Goal: Task Accomplishment & Management: Complete application form

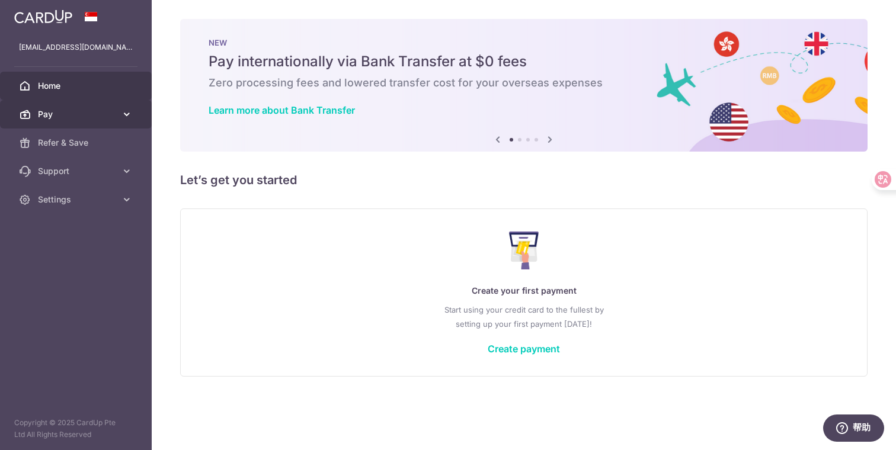
click at [123, 116] on icon at bounding box center [127, 114] width 12 height 12
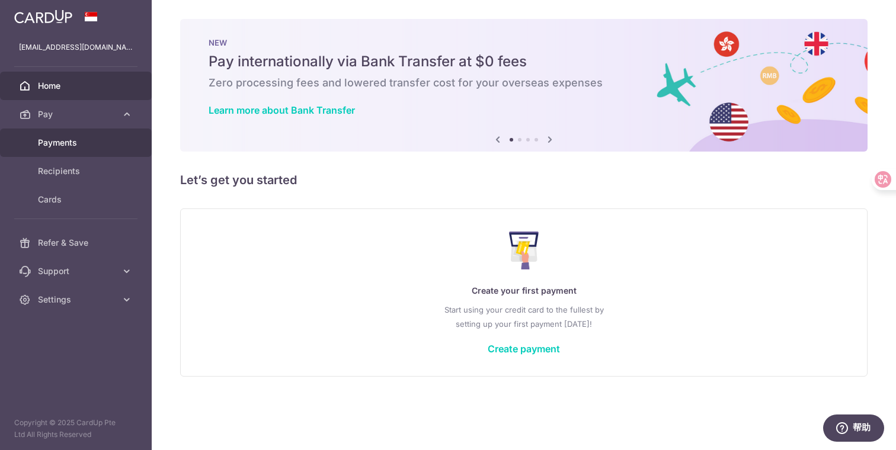
click at [108, 149] on link "Payments" at bounding box center [76, 143] width 152 height 28
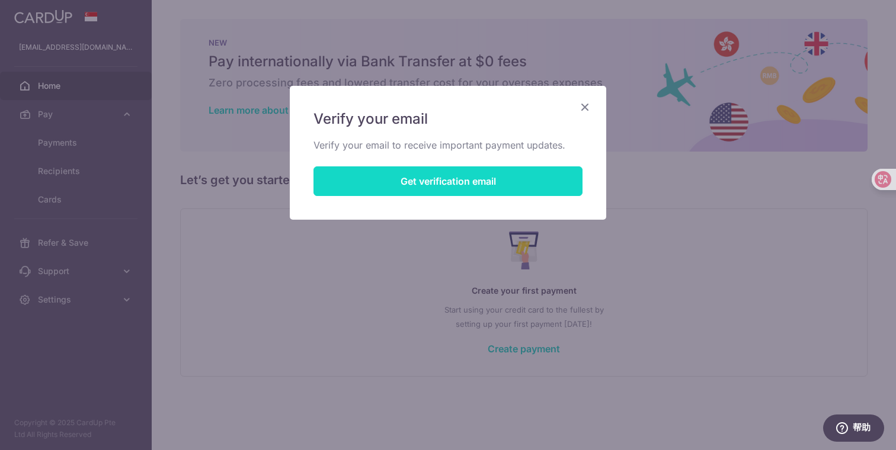
click at [391, 177] on button "Get verification email" at bounding box center [447, 182] width 269 height 30
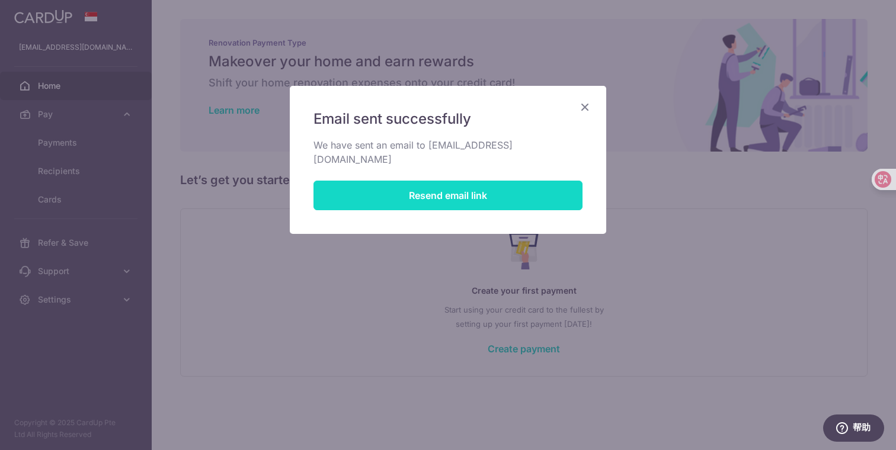
click at [403, 181] on button "Resend email link" at bounding box center [447, 196] width 269 height 30
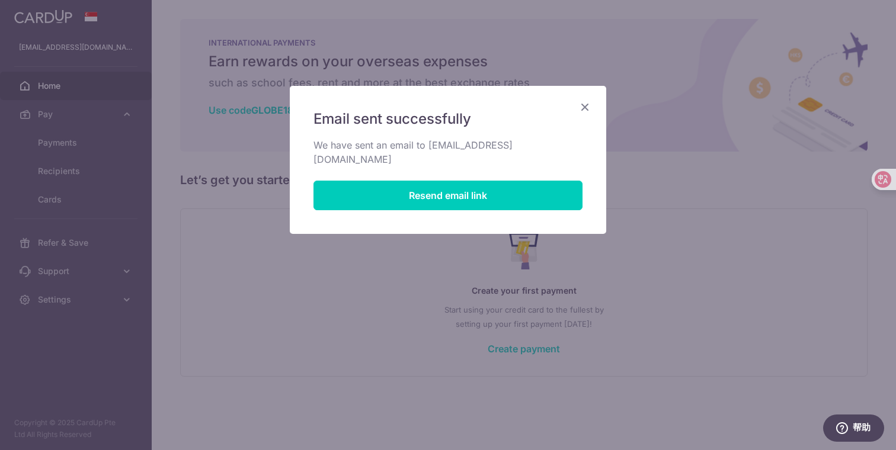
click at [587, 110] on icon "Close" at bounding box center [585, 107] width 14 height 15
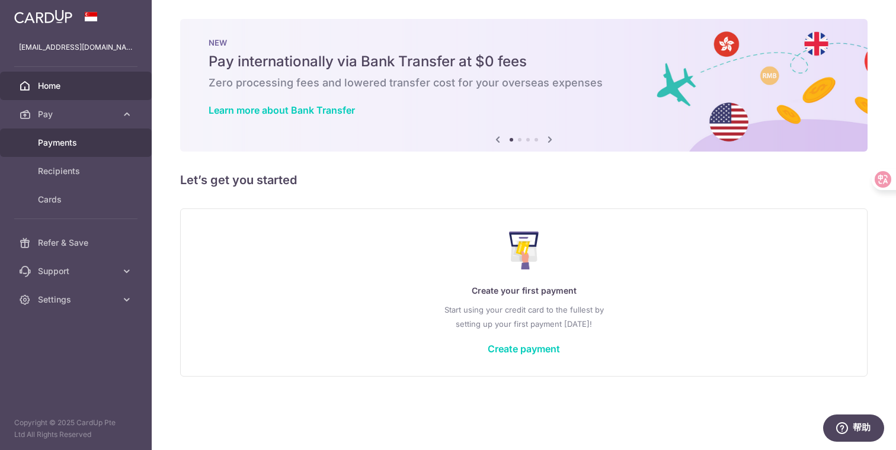
click at [89, 144] on span "Payments" at bounding box center [77, 143] width 78 height 12
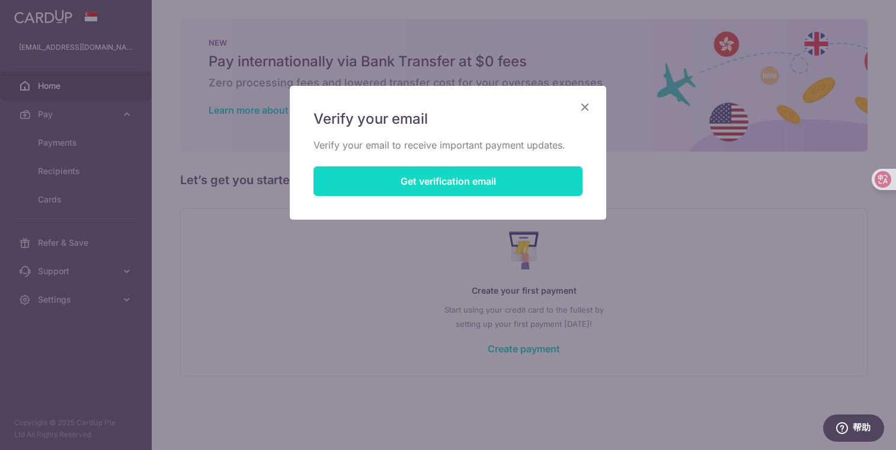
click at [453, 188] on button "Get verification email" at bounding box center [447, 182] width 269 height 30
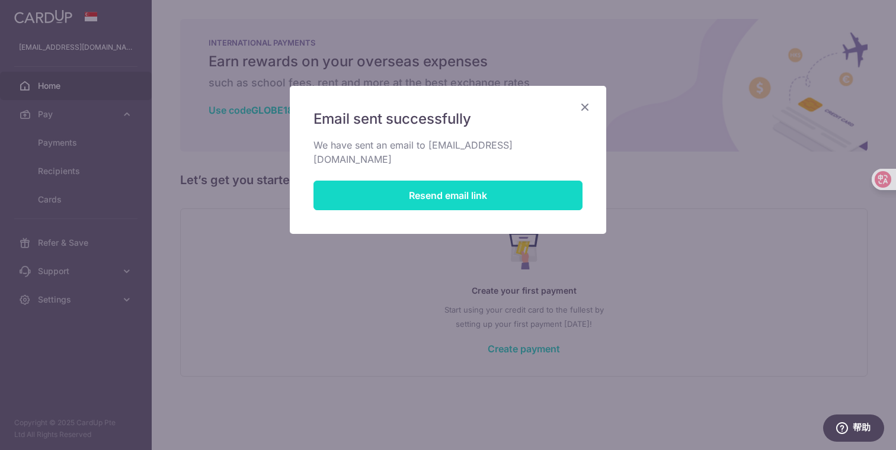
click at [516, 186] on button "Resend email link" at bounding box center [447, 196] width 269 height 30
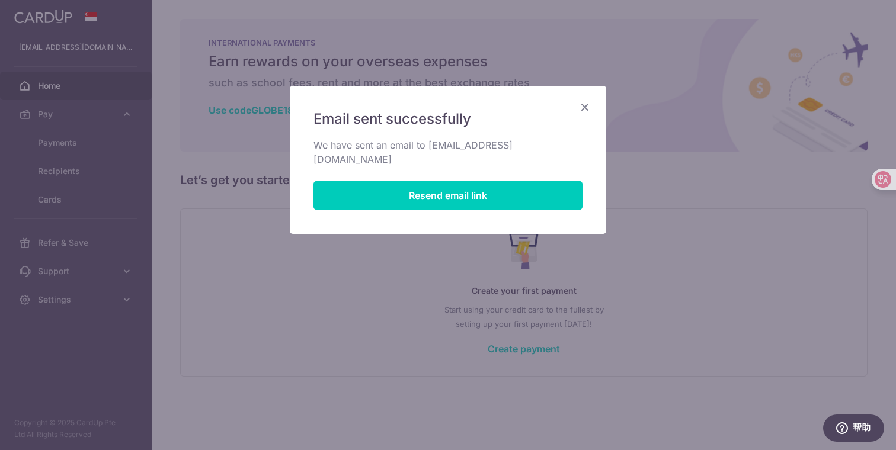
click at [584, 109] on icon "Close" at bounding box center [585, 107] width 14 height 15
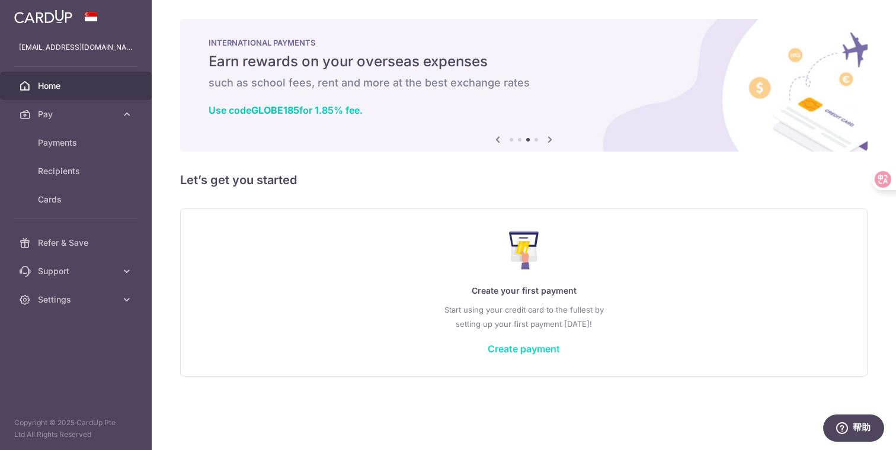
click at [537, 352] on link "Create payment" at bounding box center [524, 349] width 72 height 12
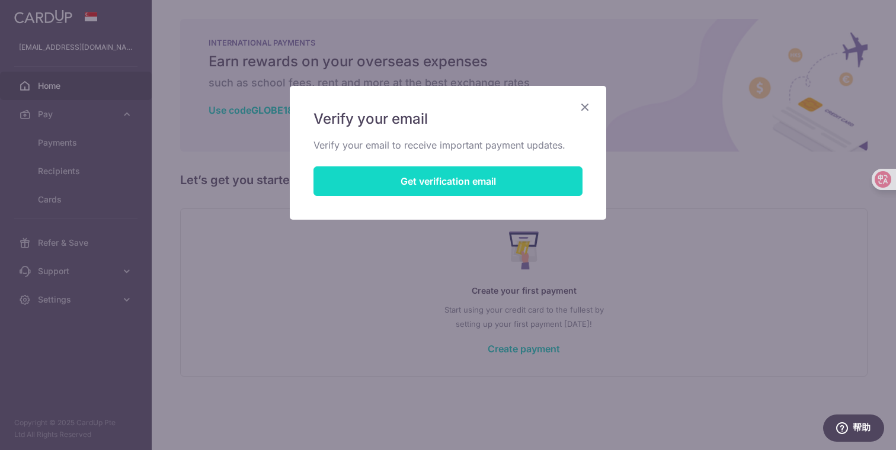
click at [523, 173] on button "Get verification email" at bounding box center [447, 182] width 269 height 30
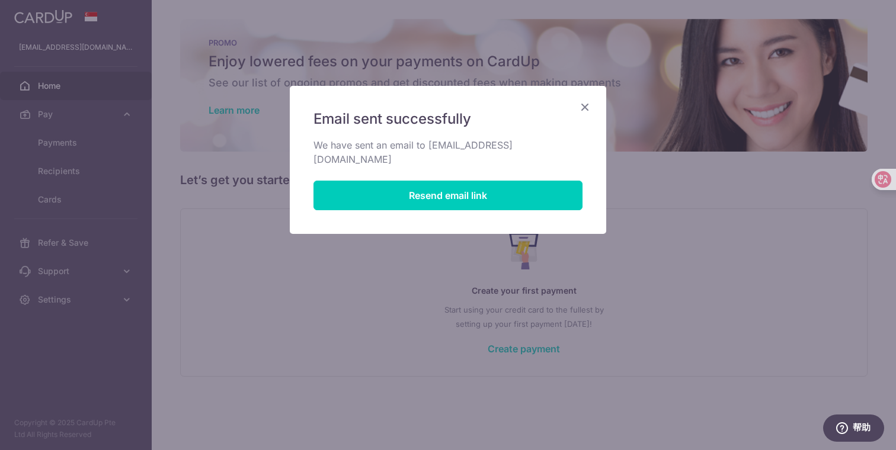
click at [585, 104] on icon "Close" at bounding box center [585, 107] width 14 height 15
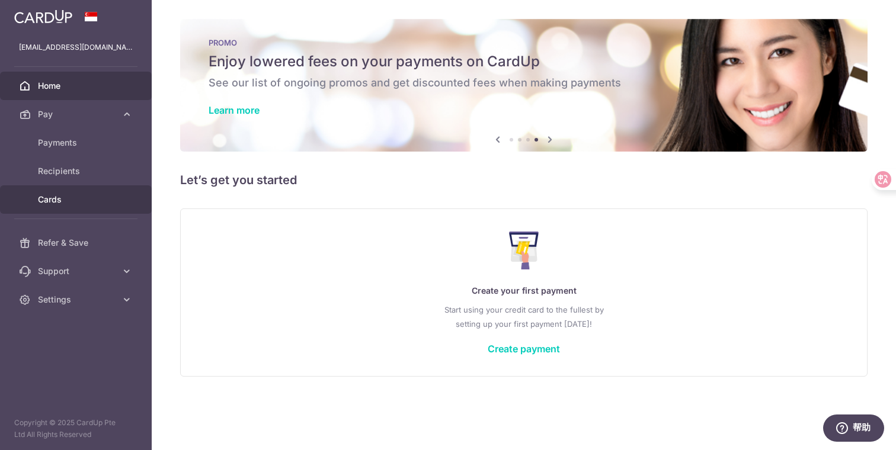
click at [91, 207] on link "Cards" at bounding box center [76, 199] width 152 height 28
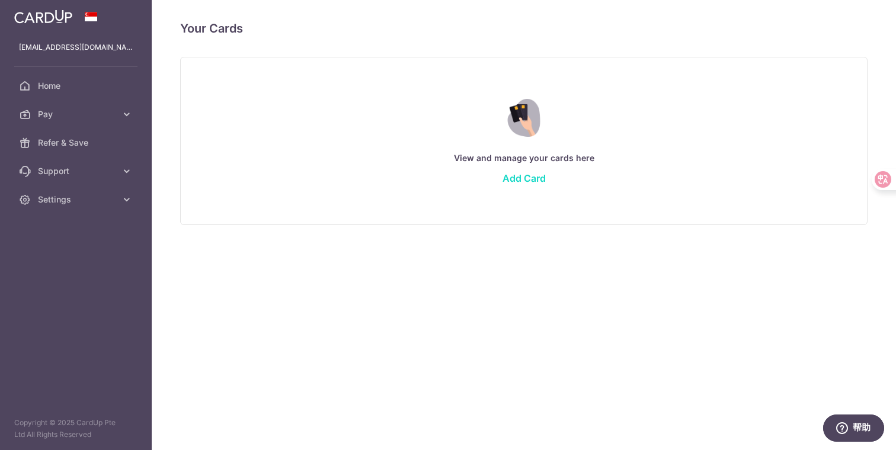
click at [513, 179] on link "Add Card" at bounding box center [524, 178] width 43 height 12
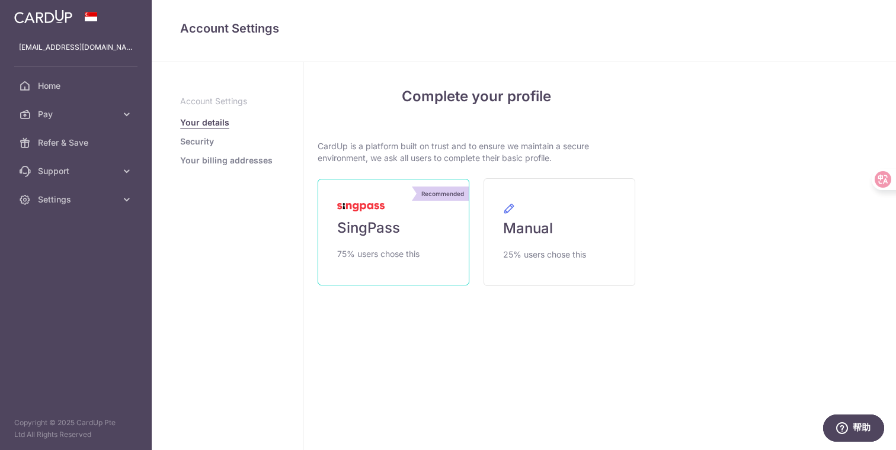
click at [441, 227] on link "Recommended SingPass 75% users chose this" at bounding box center [394, 232] width 152 height 107
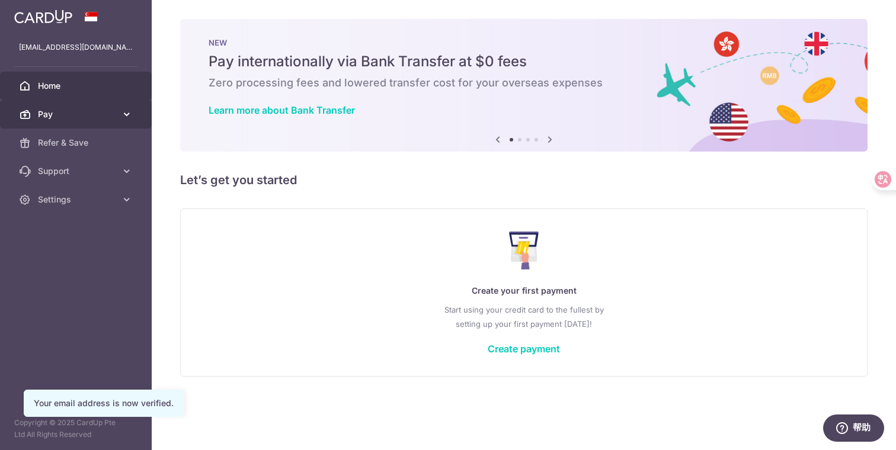
click at [74, 112] on span "Pay" at bounding box center [77, 114] width 78 height 12
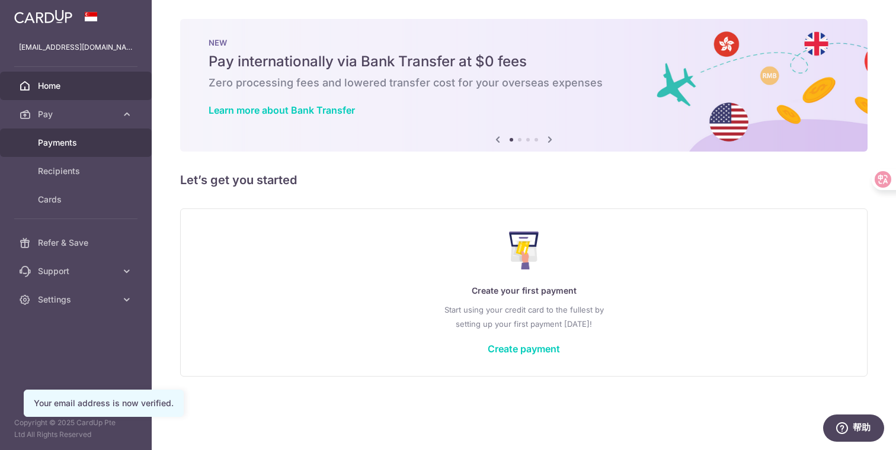
click at [76, 150] on link "Payments" at bounding box center [76, 143] width 152 height 28
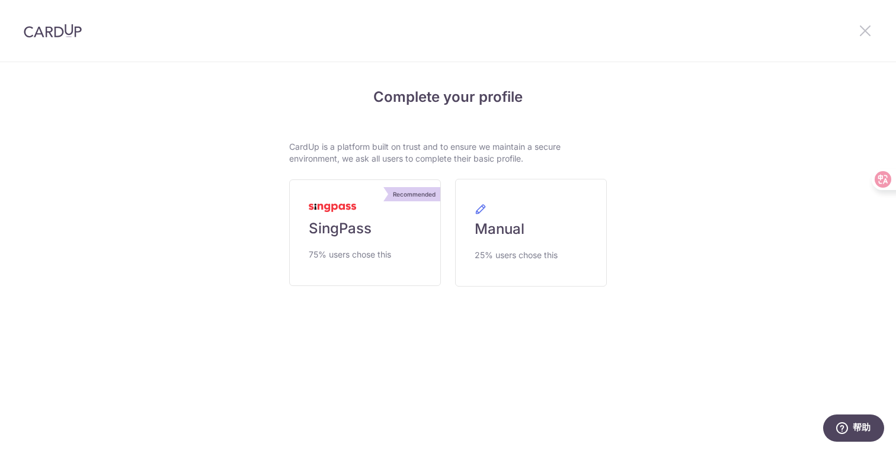
click at [869, 28] on icon at bounding box center [865, 30] width 14 height 15
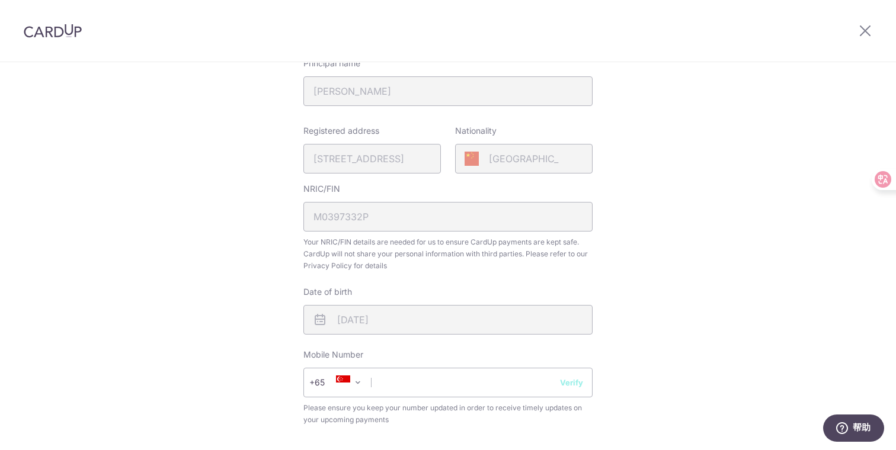
scroll to position [216, 0]
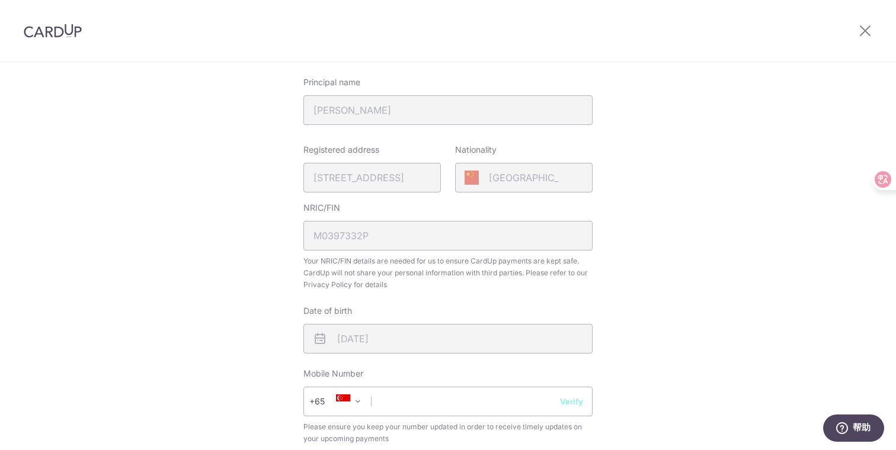
click at [427, 177] on div "Registered address 21, PRESTON ROAD, SINGAPORE, 109355" at bounding box center [371, 168] width 137 height 49
click at [415, 178] on div "Registered address 21, PRESTON ROAD, SINGAPORE, 109355" at bounding box center [371, 168] width 137 height 49
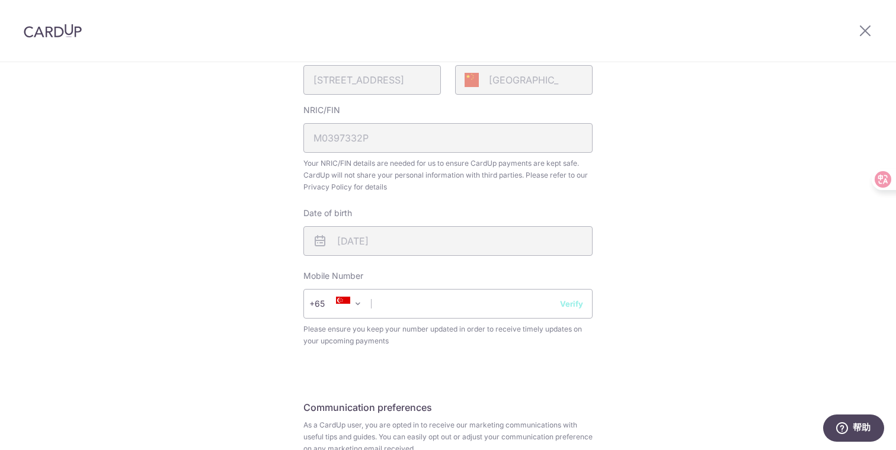
scroll to position [316, 0]
click at [434, 305] on input "text" at bounding box center [447, 302] width 289 height 30
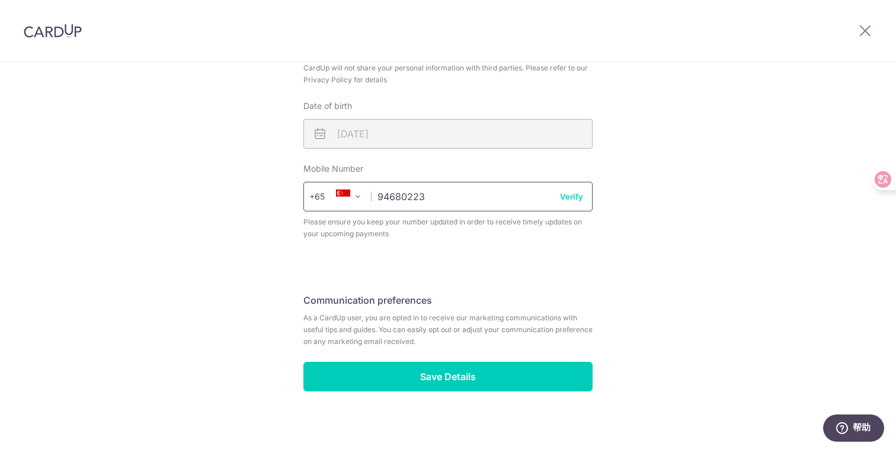
scroll to position [422, 0]
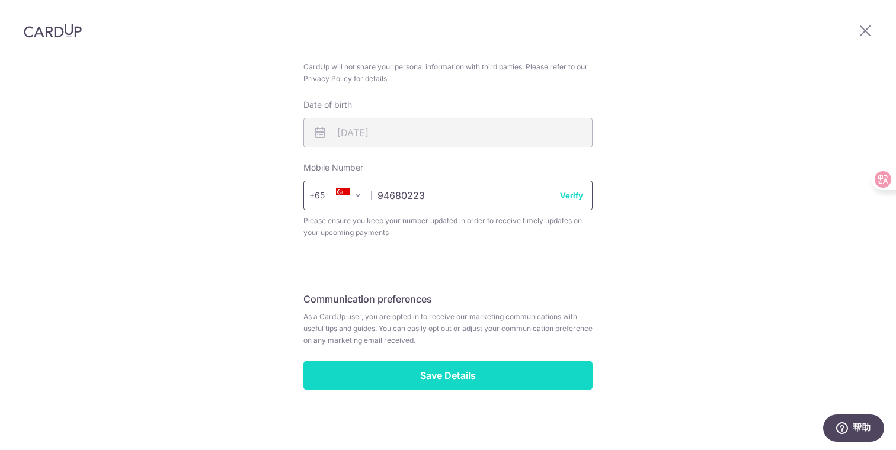
type input "94680223"
click at [545, 369] on input "Save Details" at bounding box center [447, 376] width 289 height 30
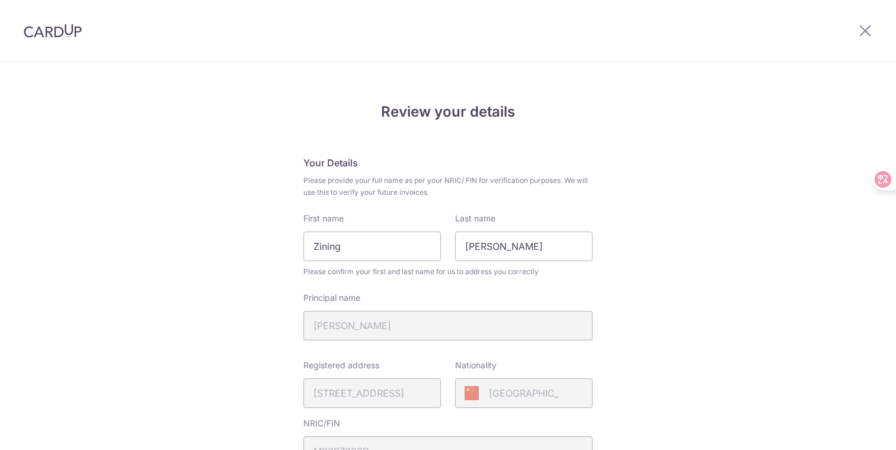
scroll to position [460, 0]
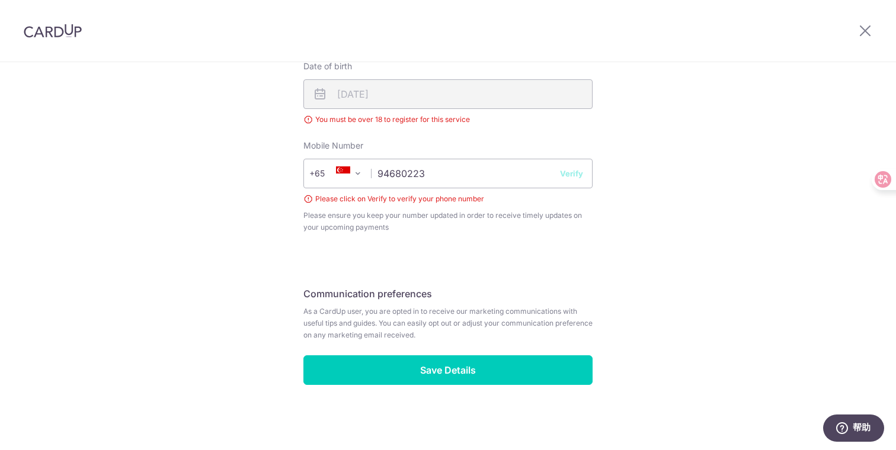
click at [570, 172] on button "Verify" at bounding box center [571, 174] width 23 height 12
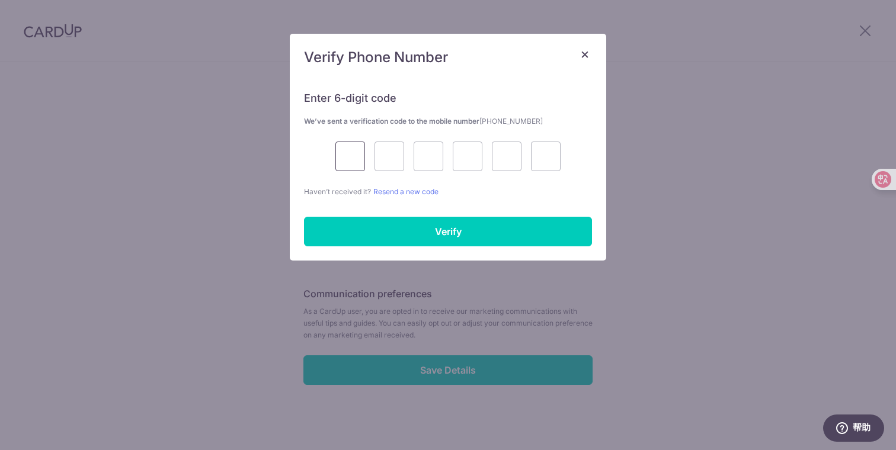
click at [355, 152] on input "text" at bounding box center [350, 157] width 30 height 30
type input "5"
type input "4"
type input "8"
type input "4"
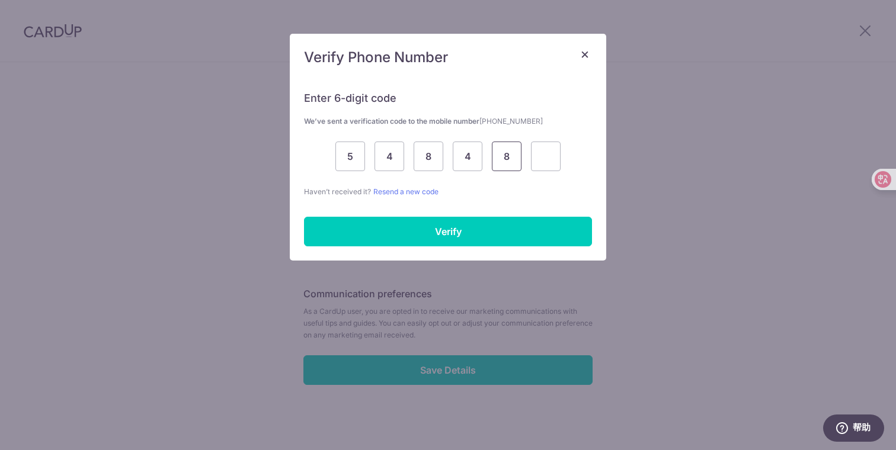
type input "8"
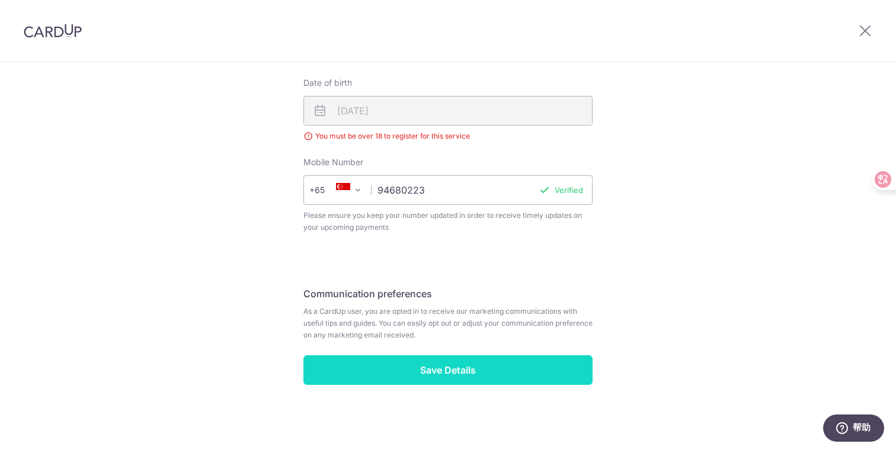
click at [479, 377] on input "Save Details" at bounding box center [447, 371] width 289 height 30
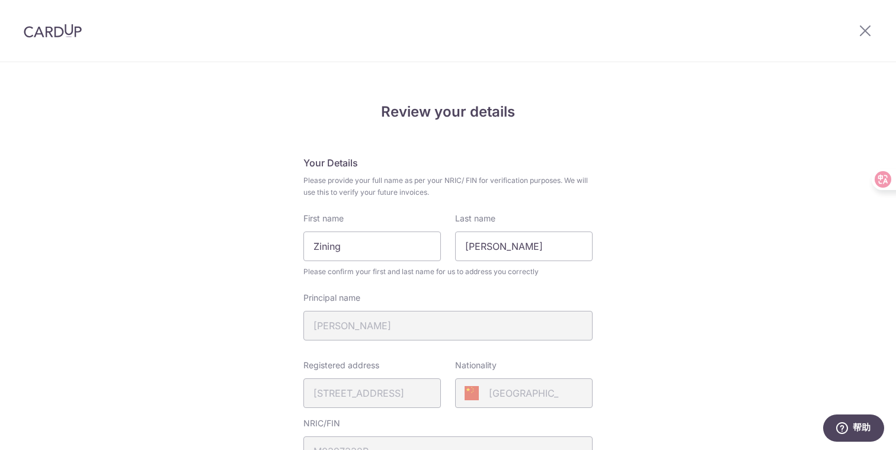
scroll to position [444, 0]
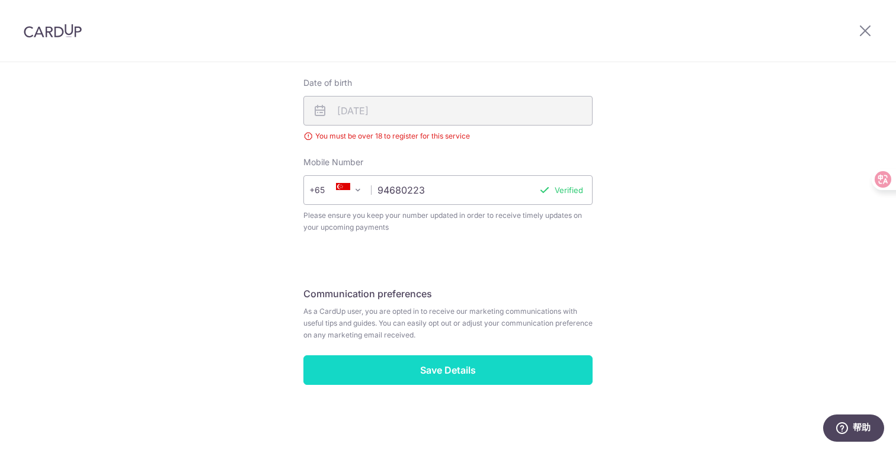
click at [533, 379] on input "Save Details" at bounding box center [447, 371] width 289 height 30
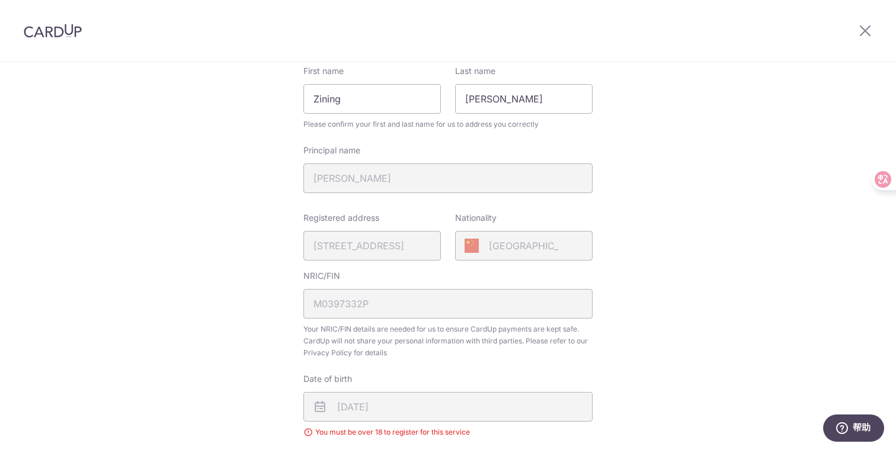
scroll to position [242, 0]
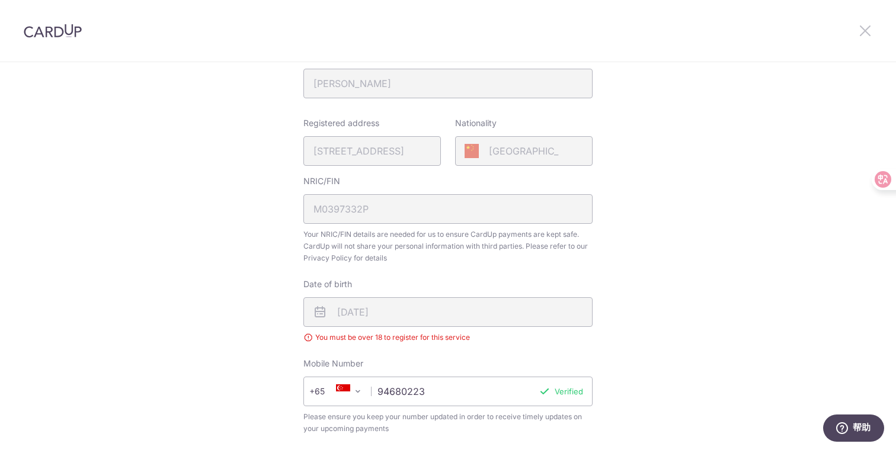
click at [862, 28] on icon at bounding box center [865, 30] width 14 height 15
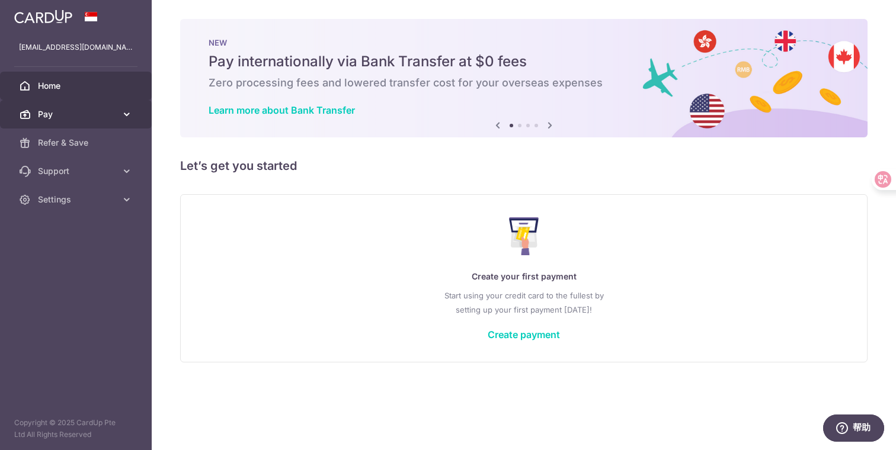
click at [111, 115] on span "Pay" at bounding box center [77, 114] width 78 height 12
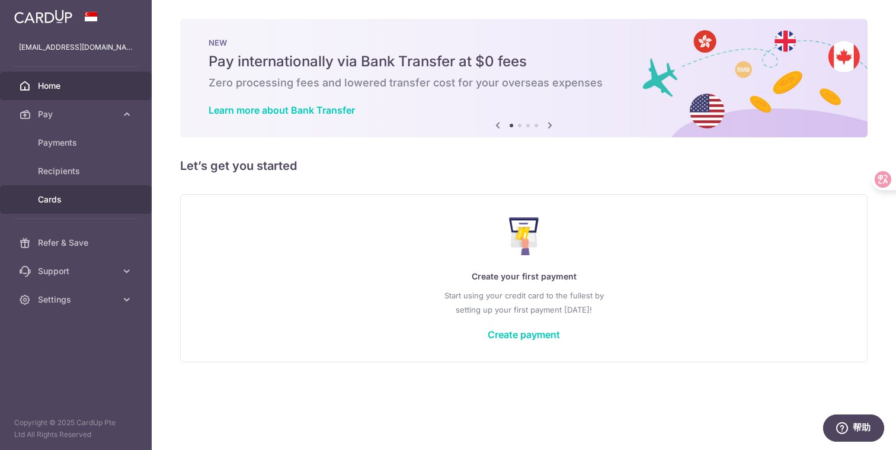
click at [103, 204] on span "Cards" at bounding box center [77, 200] width 78 height 12
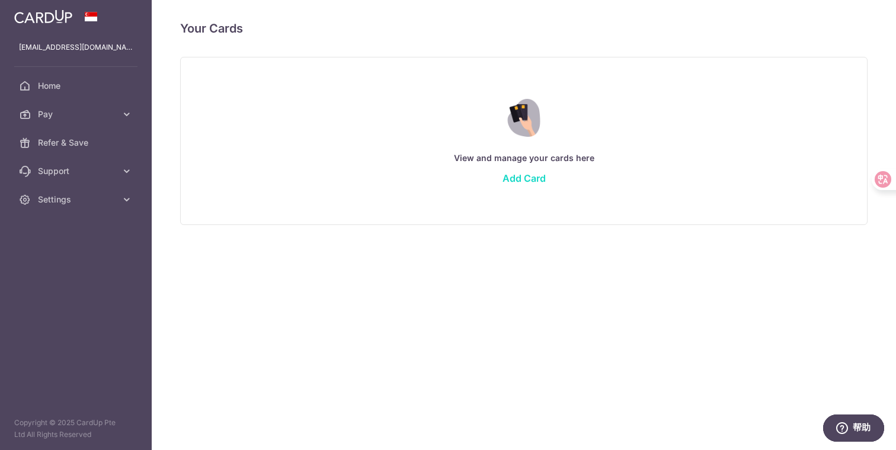
click at [507, 175] on link "Add Card" at bounding box center [524, 178] width 43 height 12
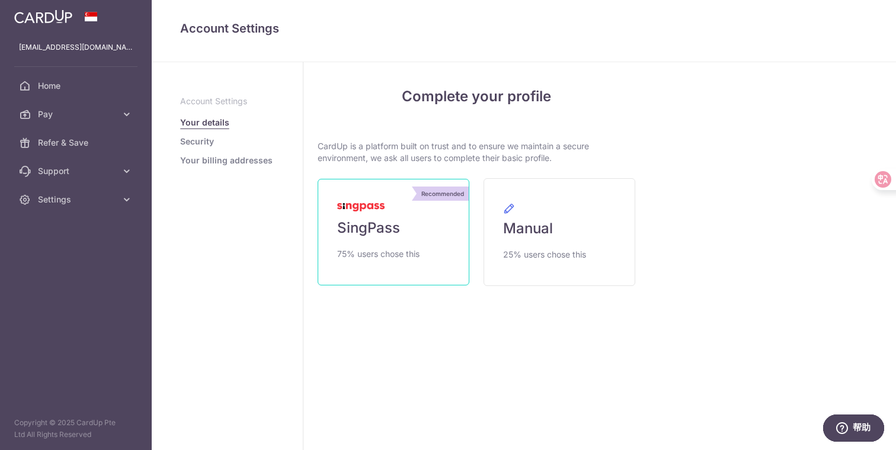
click at [462, 255] on link "Recommended SingPass 75% users chose this" at bounding box center [394, 232] width 152 height 107
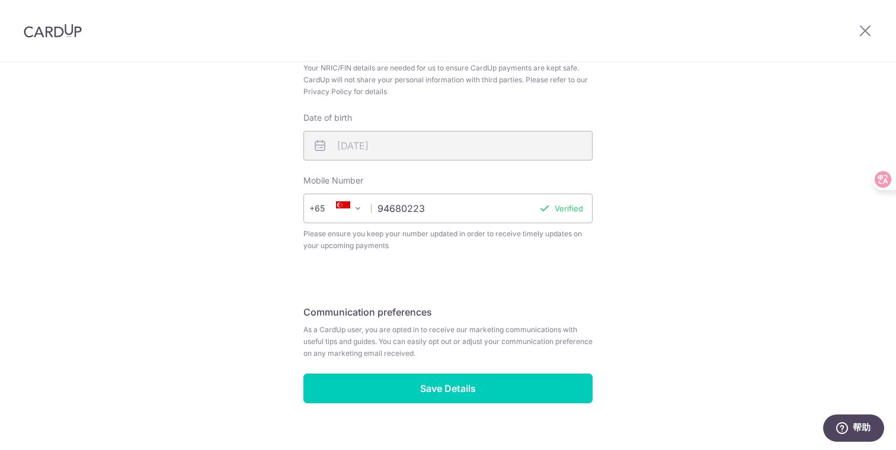
scroll to position [427, 0]
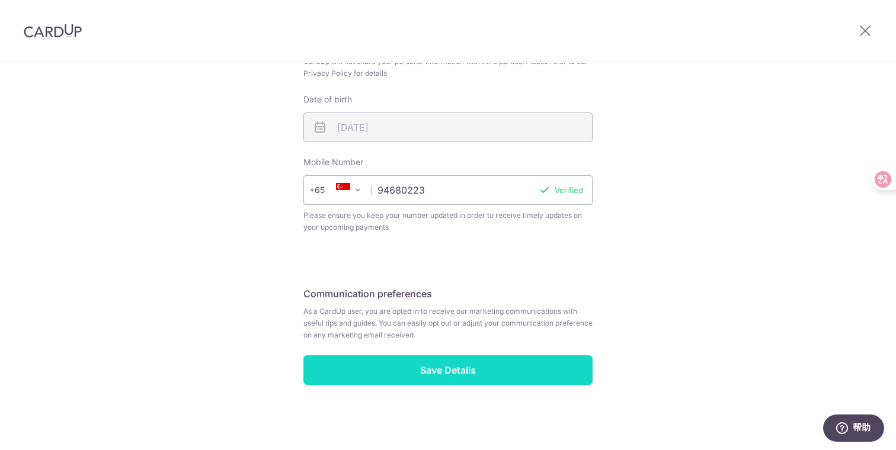
click at [501, 365] on input "Save Details" at bounding box center [447, 371] width 289 height 30
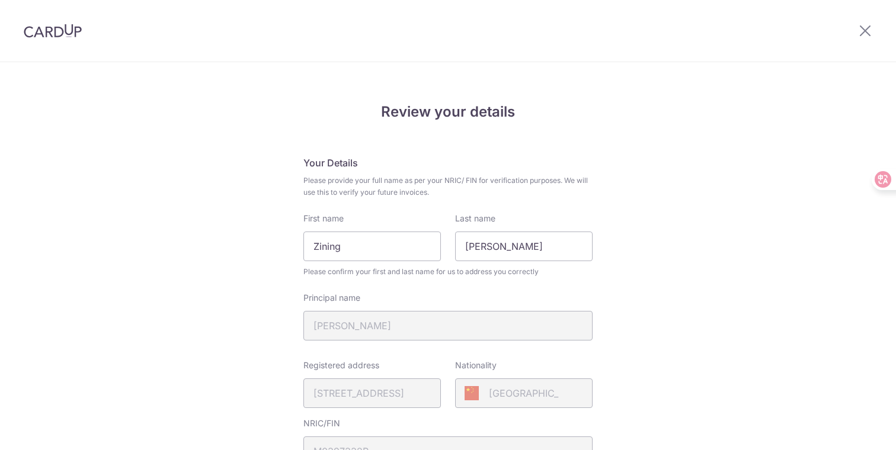
scroll to position [444, 0]
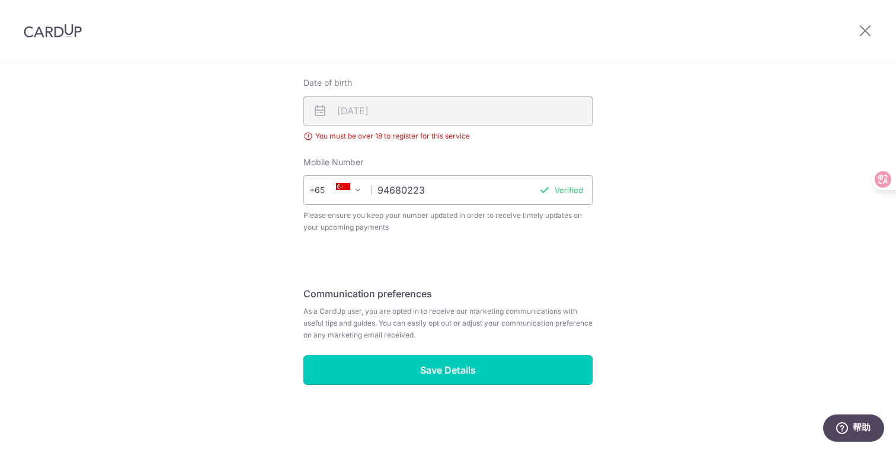
click at [501, 365] on input "Save Details" at bounding box center [447, 371] width 289 height 30
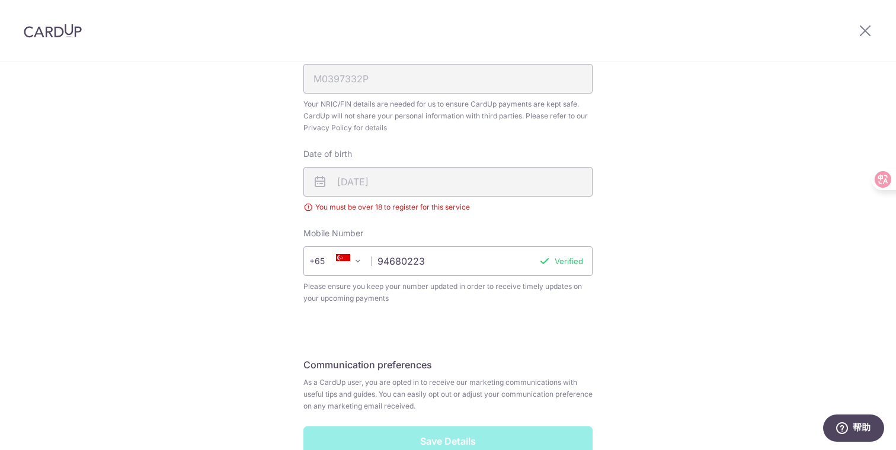
scroll to position [356, 0]
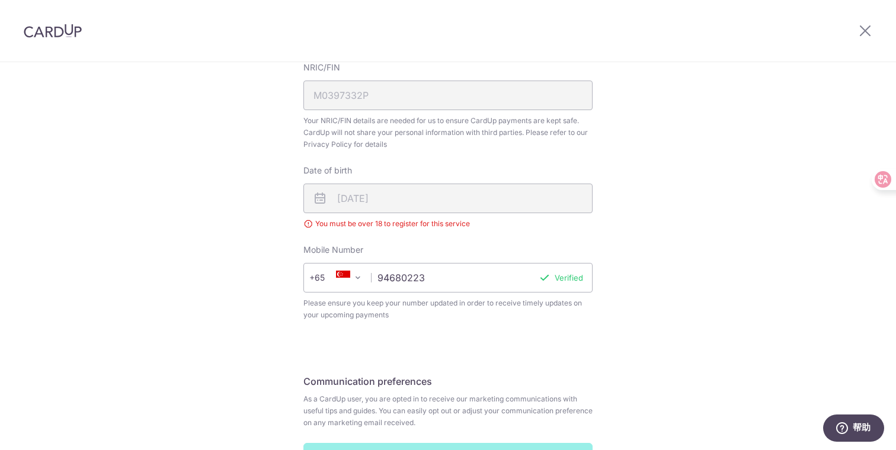
click at [460, 188] on div "[DATE]" at bounding box center [447, 199] width 289 height 30
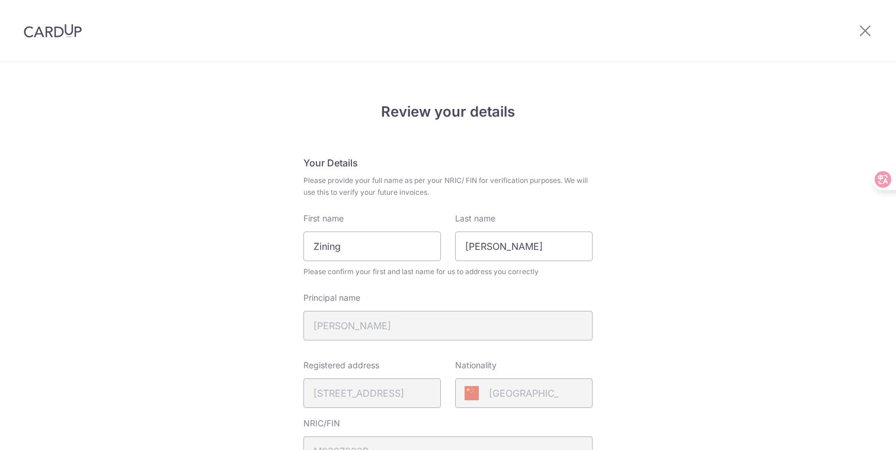
scroll to position [444, 0]
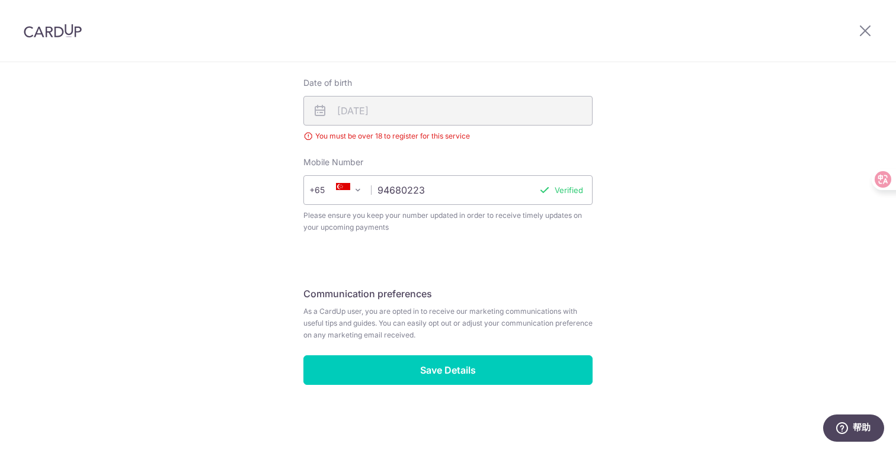
click at [487, 114] on div "18/12/2008" at bounding box center [447, 111] width 289 height 30
click at [601, 72] on div "Review your details Your Details Please provide your full name as per your NRIC…" at bounding box center [448, 37] width 318 height 807
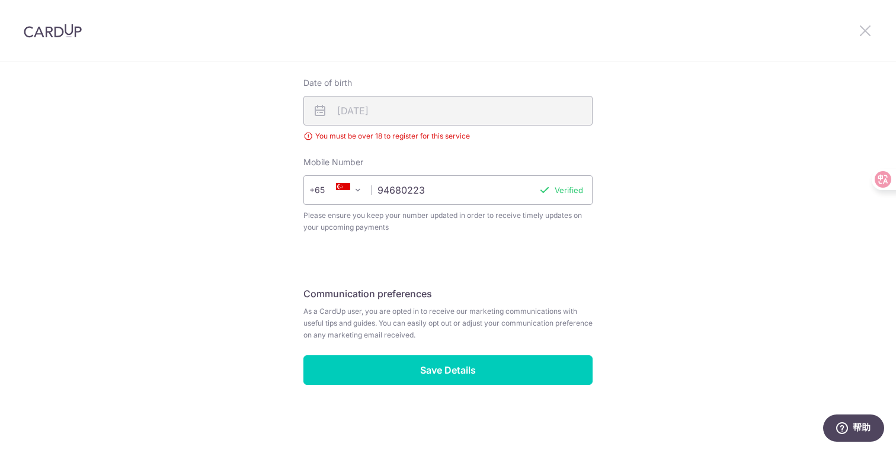
click at [865, 31] on icon at bounding box center [865, 30] width 14 height 15
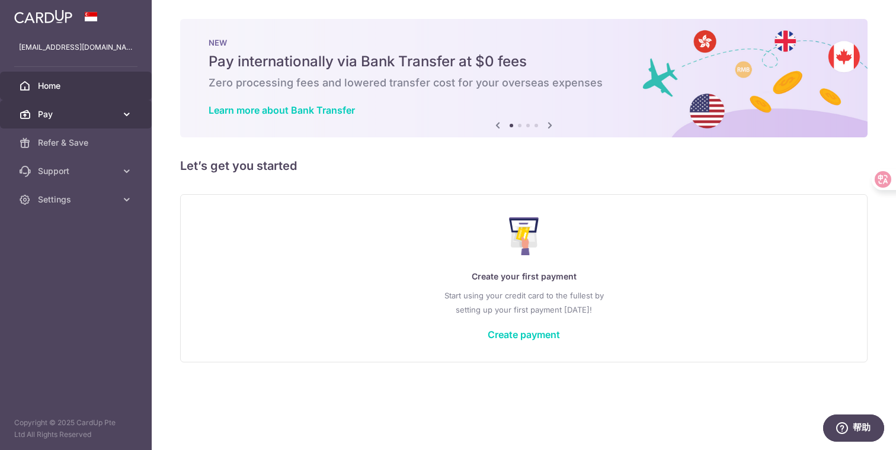
click at [103, 107] on link "Pay" at bounding box center [76, 114] width 152 height 28
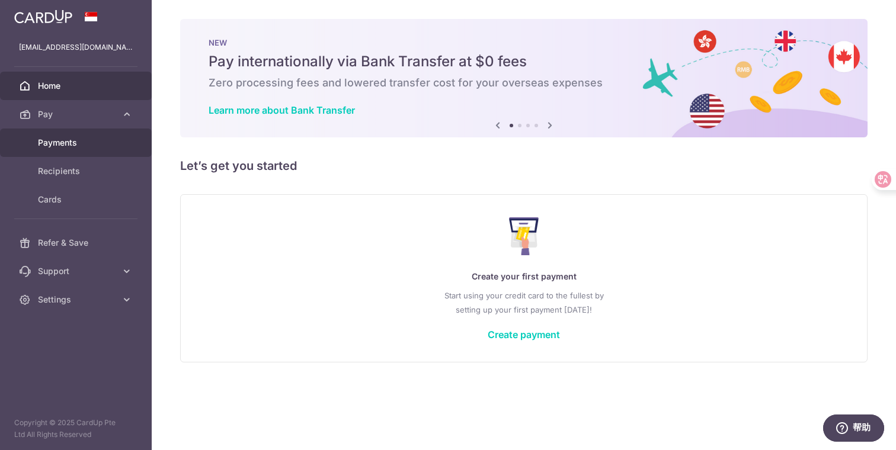
click at [104, 141] on span "Payments" at bounding box center [77, 143] width 78 height 12
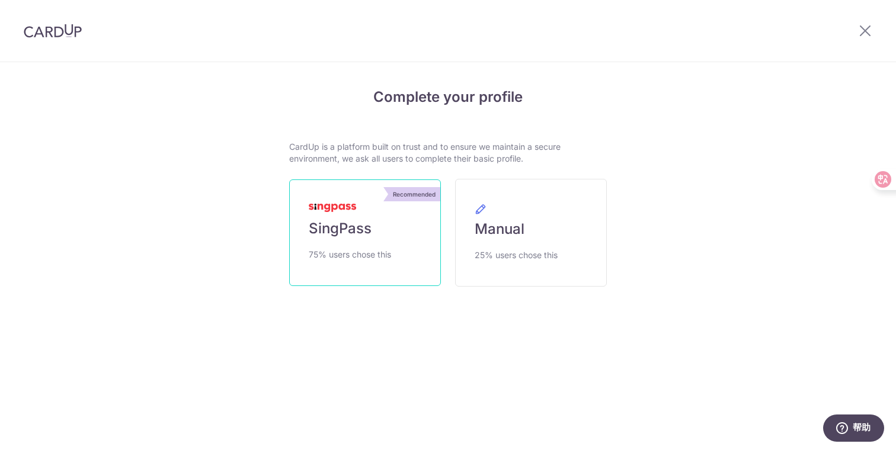
click at [386, 207] on link "Recommended SingPass 75% users chose this" at bounding box center [365, 233] width 152 height 107
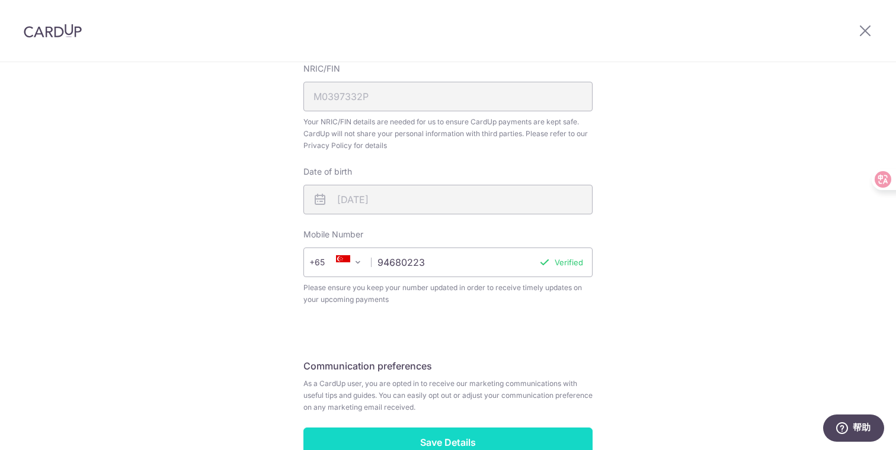
scroll to position [427, 0]
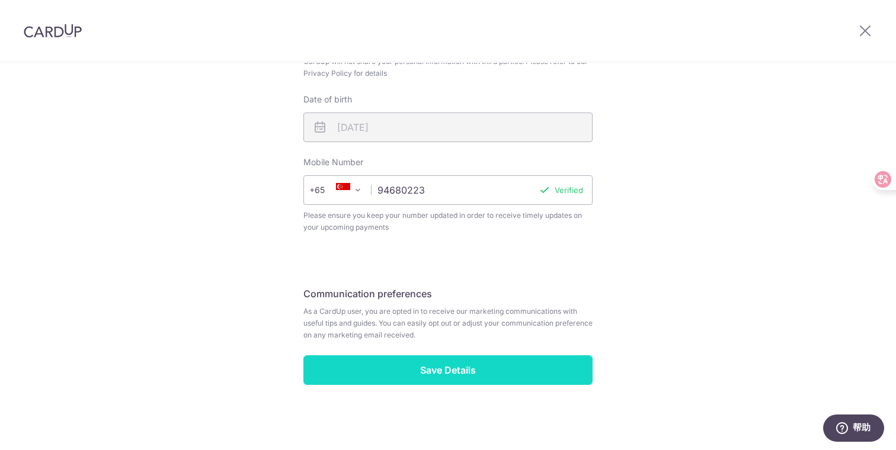
click at [525, 375] on input "Save Details" at bounding box center [447, 371] width 289 height 30
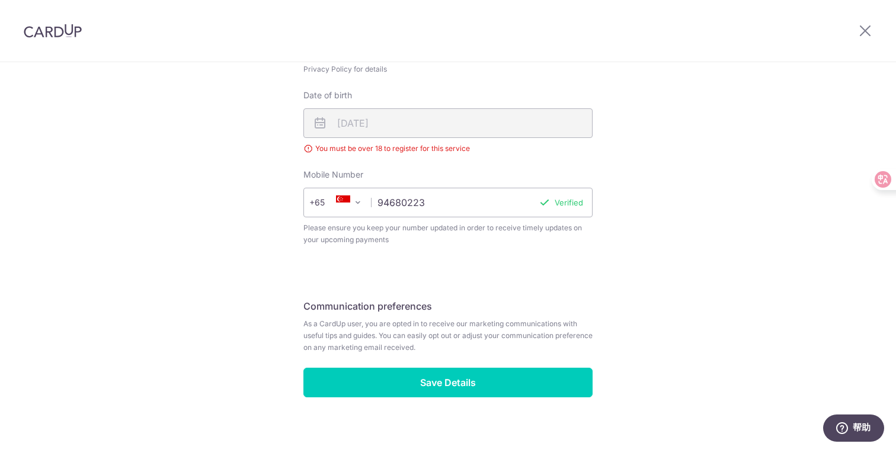
scroll to position [433, 0]
